Goal: Complete application form

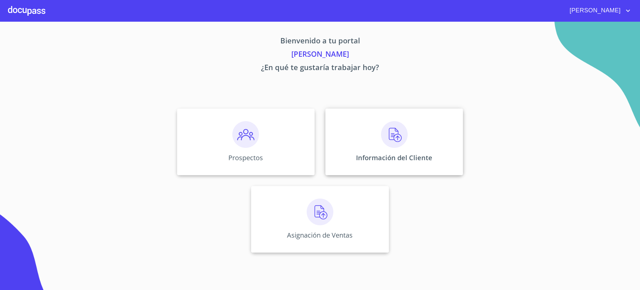
click at [347, 145] on div "Información del Cliente" at bounding box center [394, 141] width 138 height 67
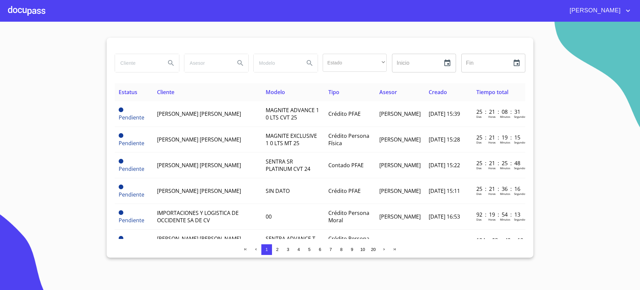
click at [133, 60] on input "search" at bounding box center [137, 63] width 45 height 18
type input "r"
type input "[PERSON_NAME]"
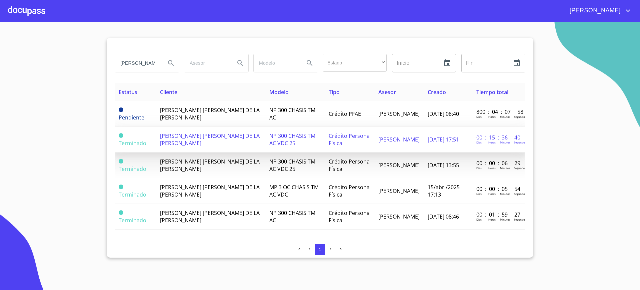
click at [230, 140] on td "[PERSON_NAME] [PERSON_NAME] DE LA [PERSON_NAME]" at bounding box center [210, 140] width 109 height 26
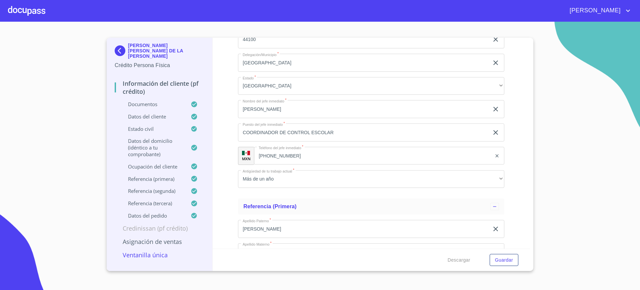
scroll to position [2626, 0]
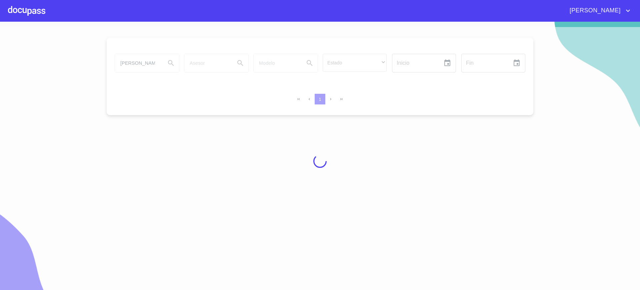
click at [15, 9] on div at bounding box center [26, 10] width 37 height 21
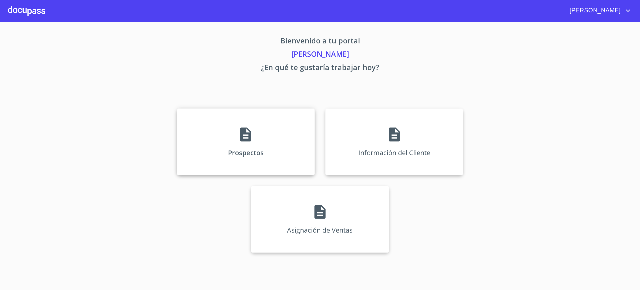
click at [227, 145] on div "Prospectos" at bounding box center [246, 141] width 138 height 67
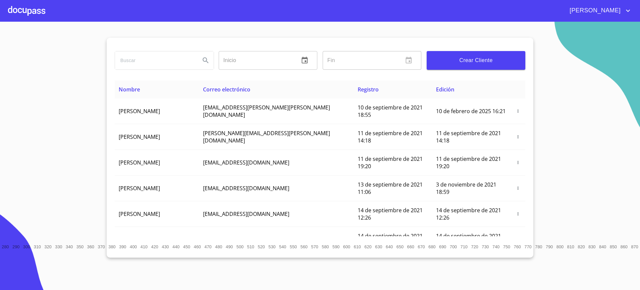
click at [158, 62] on input "search" at bounding box center [155, 60] width 80 height 18
type input "[PERSON_NAME]"
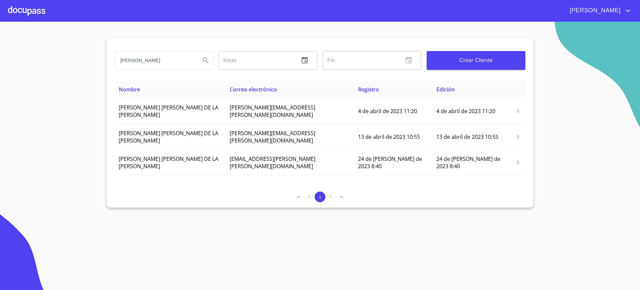
click at [328, 191] on button "button" at bounding box center [330, 196] width 11 height 11
click at [337, 191] on button "button" at bounding box center [341, 196] width 11 height 11
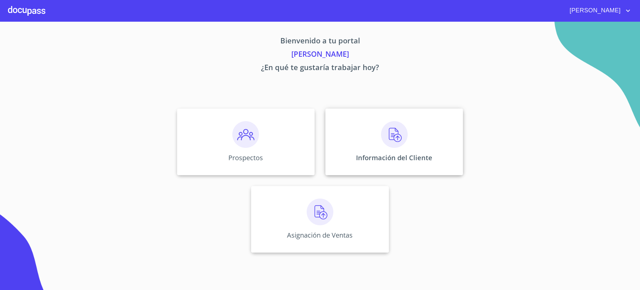
click at [361, 134] on div "Información del Cliente" at bounding box center [394, 141] width 138 height 67
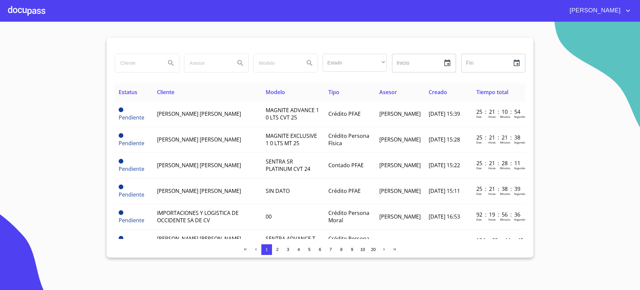
click at [145, 63] on input "search" at bounding box center [137, 63] width 45 height 18
type input "[PERSON_NAME]"
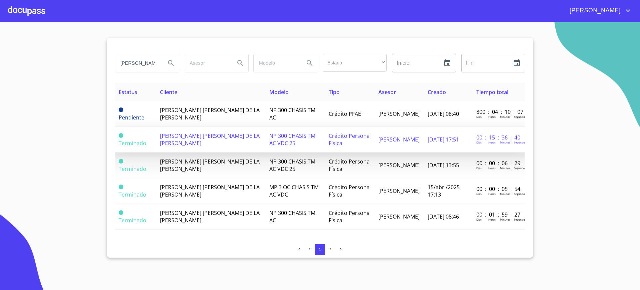
click at [210, 145] on td "[PERSON_NAME] [PERSON_NAME] DE LA [PERSON_NAME]" at bounding box center [210, 140] width 109 height 26
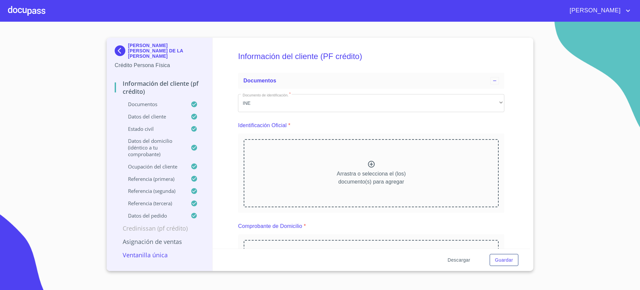
click at [459, 258] on span "Descargar" at bounding box center [459, 260] width 23 height 8
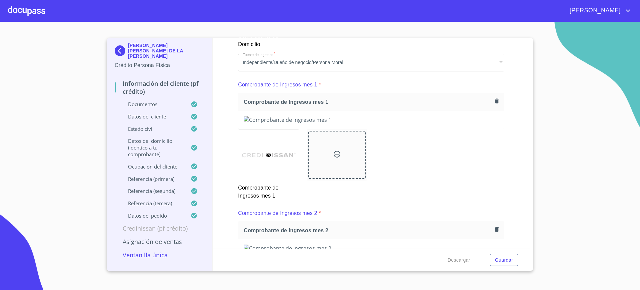
scroll to position [514, 0]
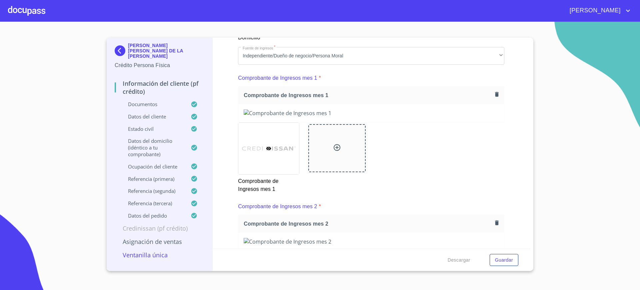
type input "3"
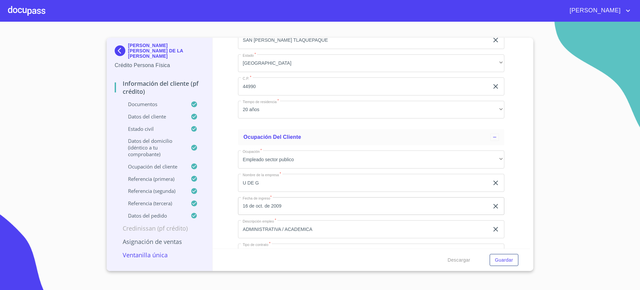
scroll to position [2181, 0]
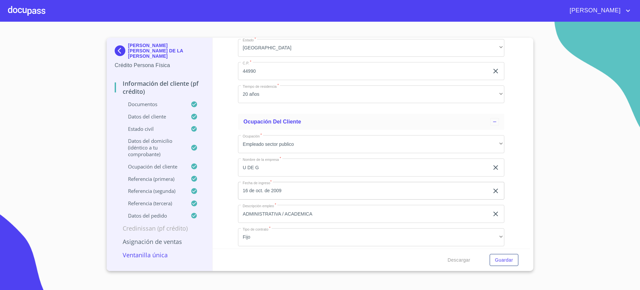
type input "2"
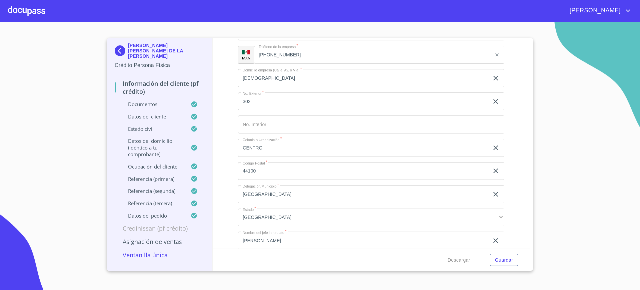
scroll to position [2482, 0]
